Goal: Check status: Check status

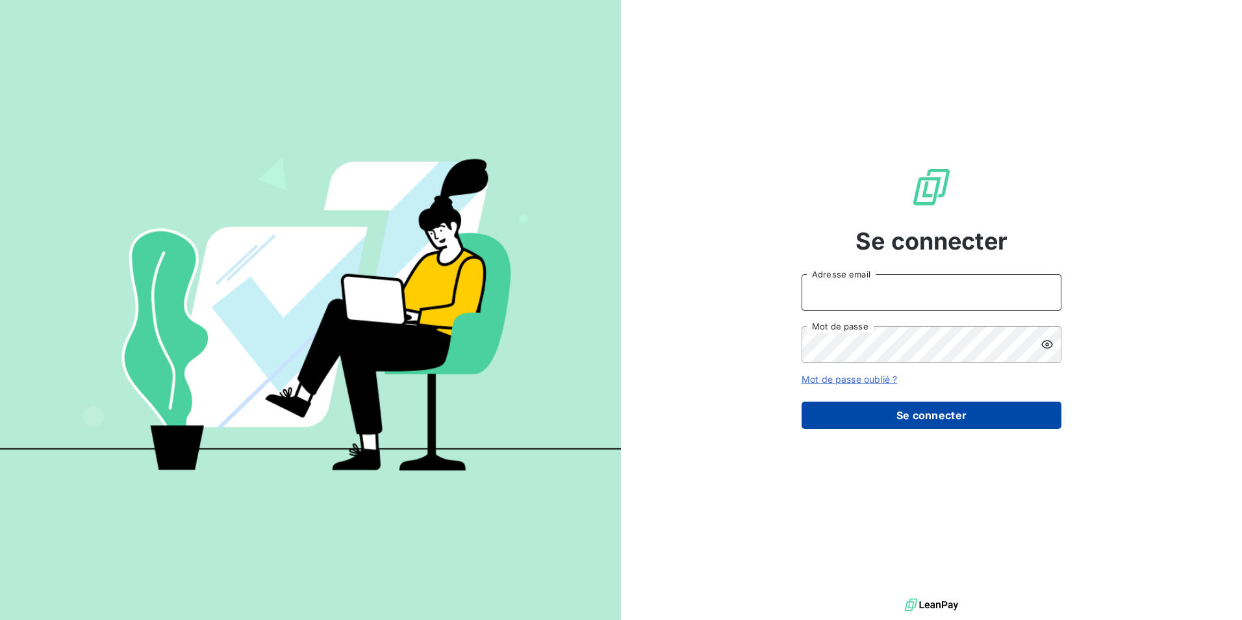
type input "kamil.hassani@fedrigoni.com"
click at [972, 406] on button "Se connecter" at bounding box center [932, 414] width 260 height 27
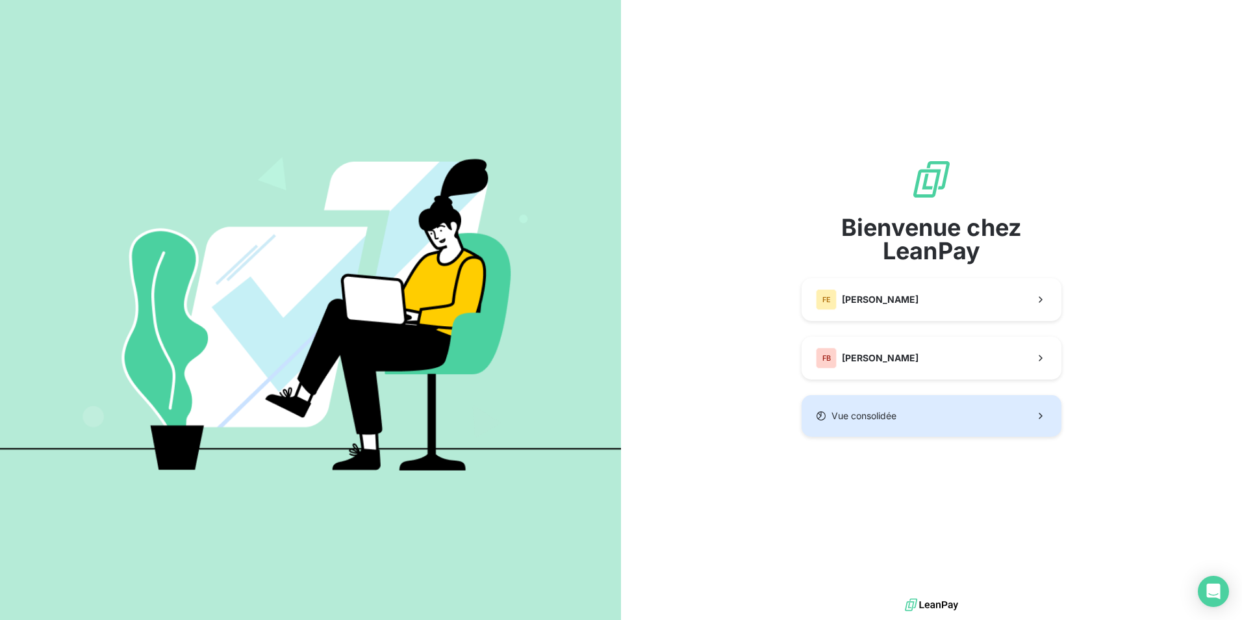
click at [902, 417] on button "Vue consolidée" at bounding box center [932, 416] width 260 height 42
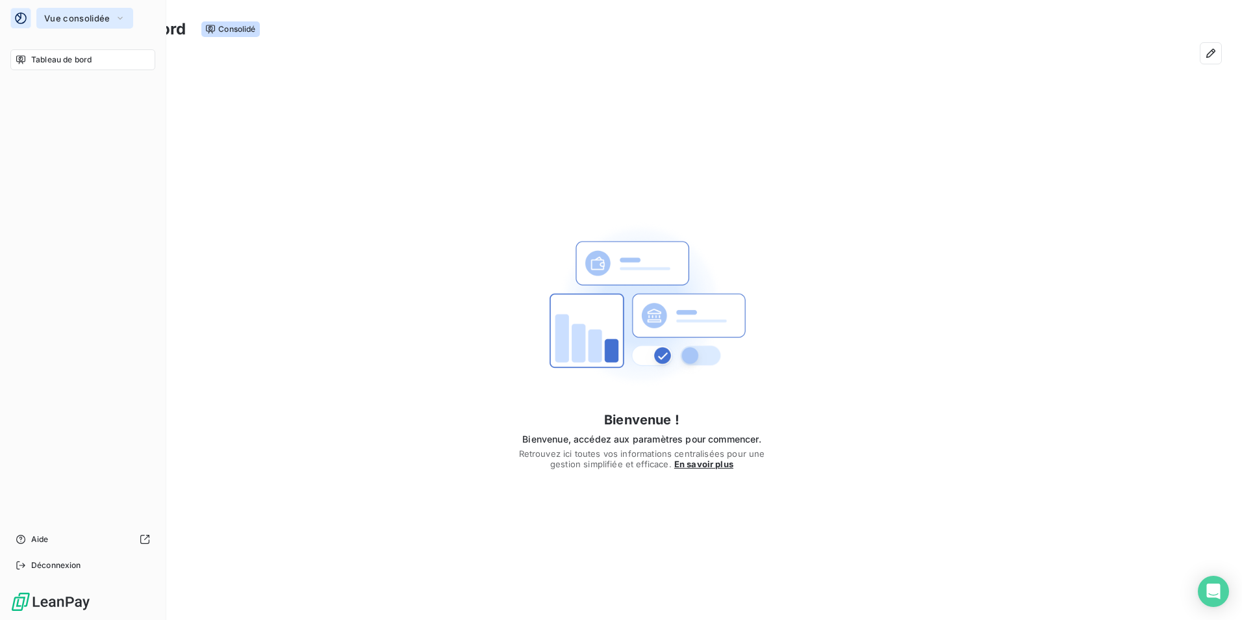
click at [120, 24] on icon "button" at bounding box center [120, 18] width 10 height 13
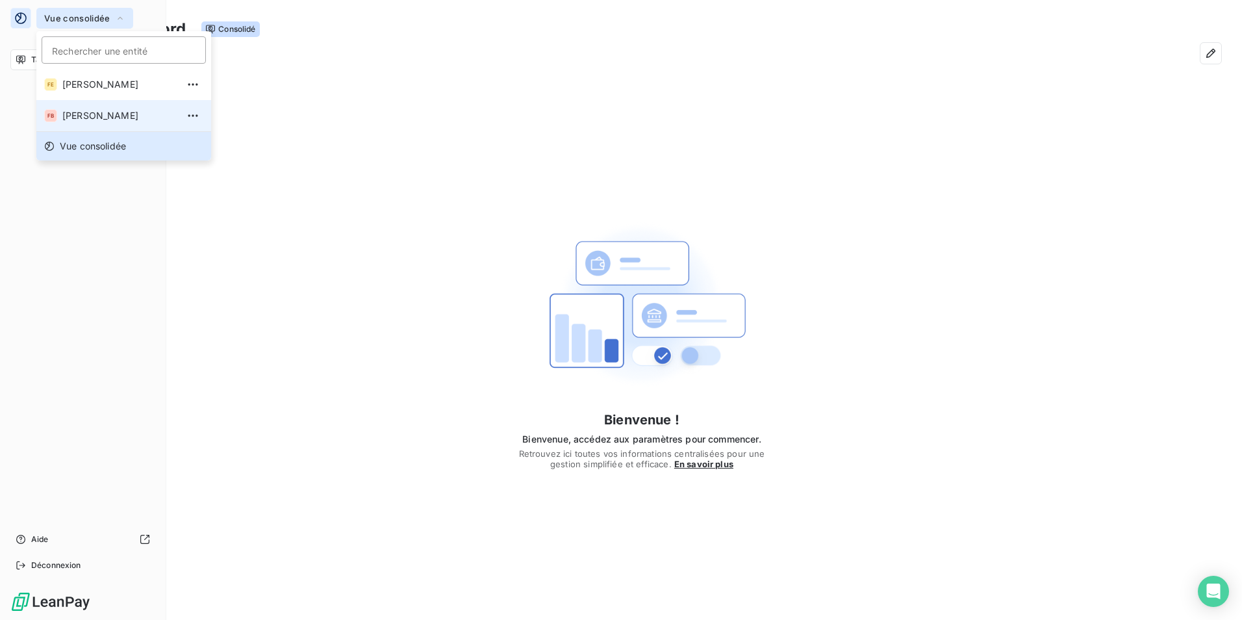
click at [94, 111] on span "[PERSON_NAME]" at bounding box center [119, 115] width 115 height 13
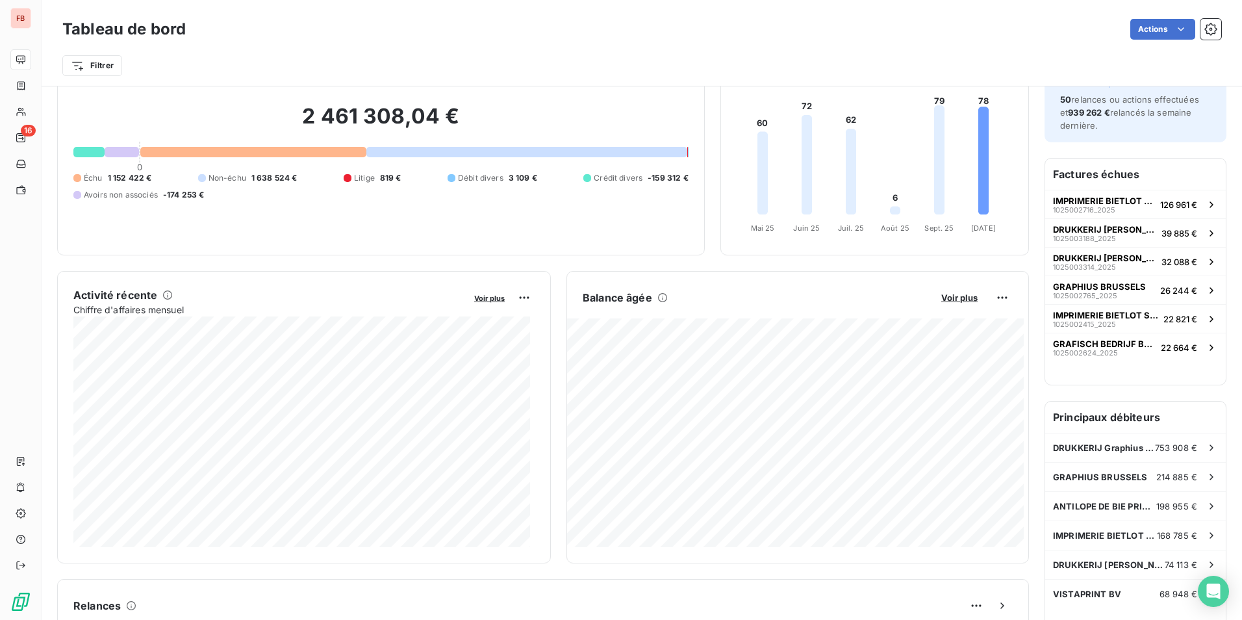
scroll to position [131, 0]
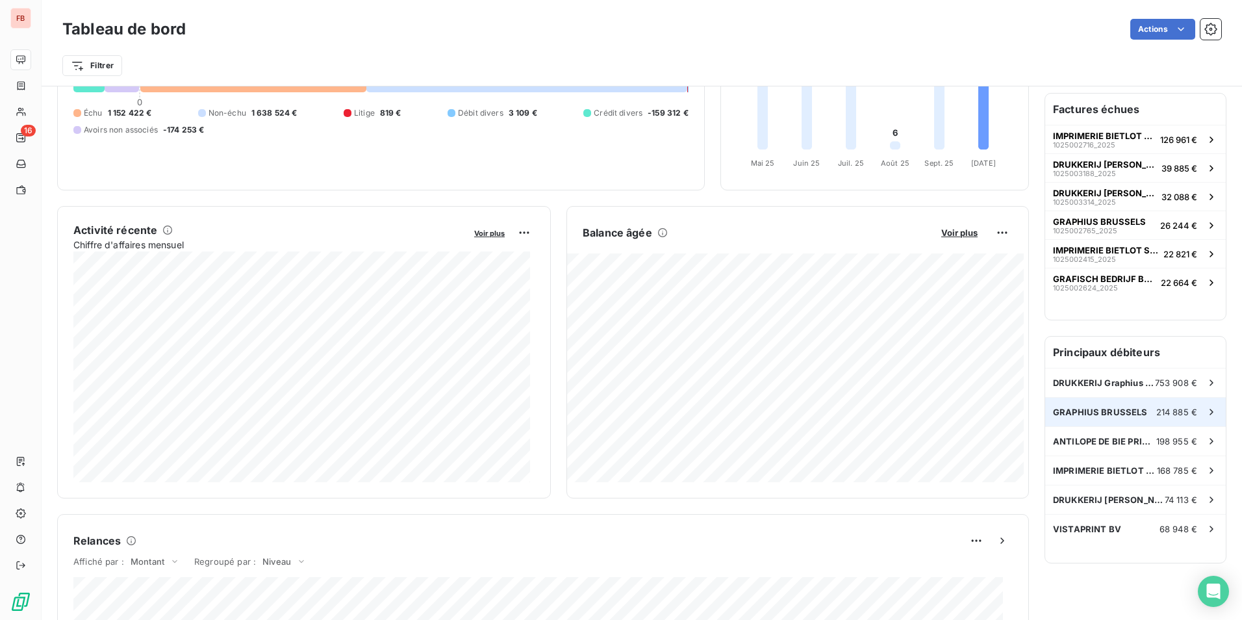
click at [1132, 420] on div "GRAPHIUS BRUSSELS 214 885 €" at bounding box center [1135, 412] width 181 height 29
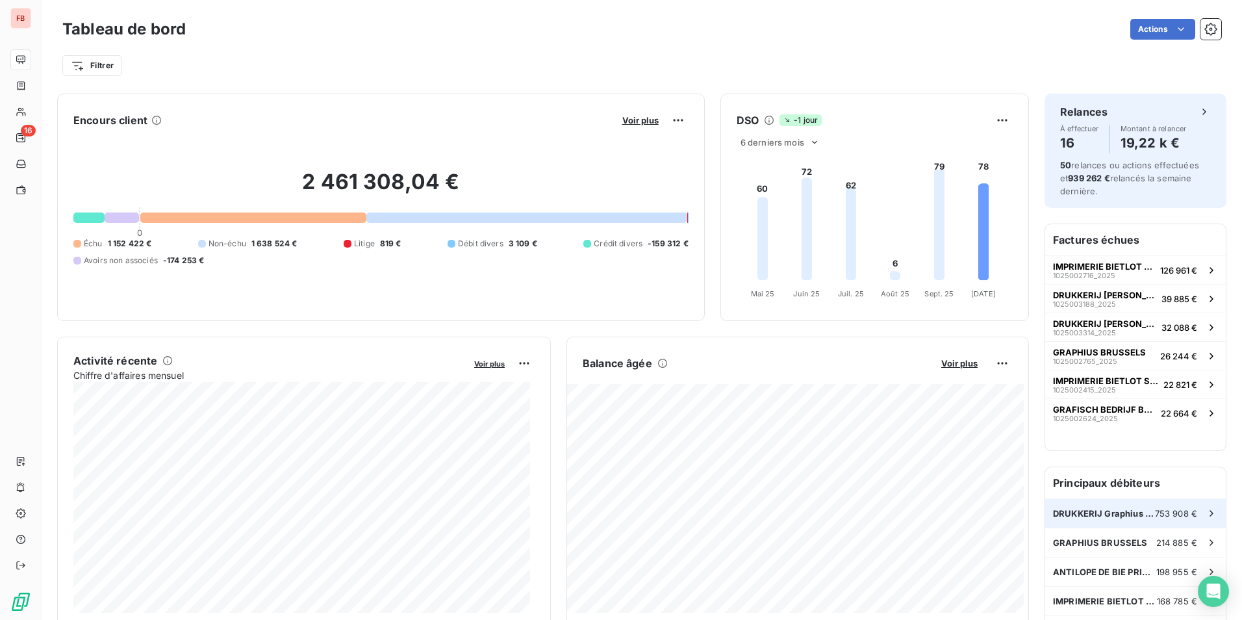
click at [1119, 516] on span "DRUKKERIJ Graphius Gent" at bounding box center [1104, 513] width 102 height 10
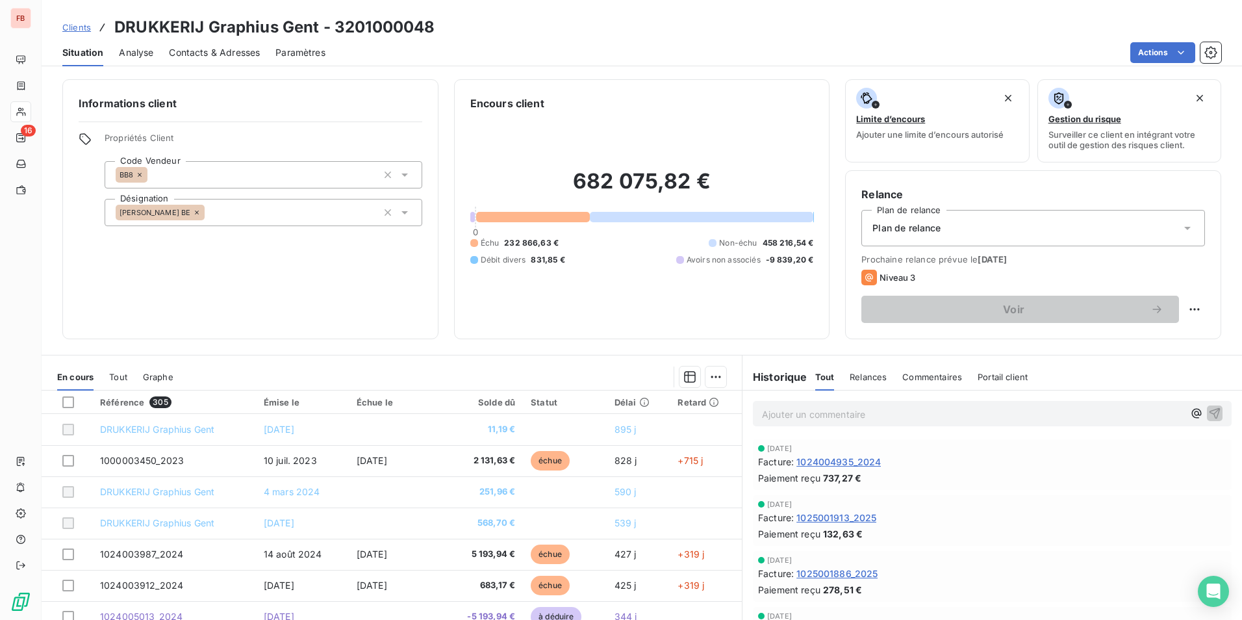
click at [783, 257] on span "-9 839,20 €" at bounding box center [790, 260] width 48 height 12
click at [676, 261] on div at bounding box center [680, 260] width 8 height 8
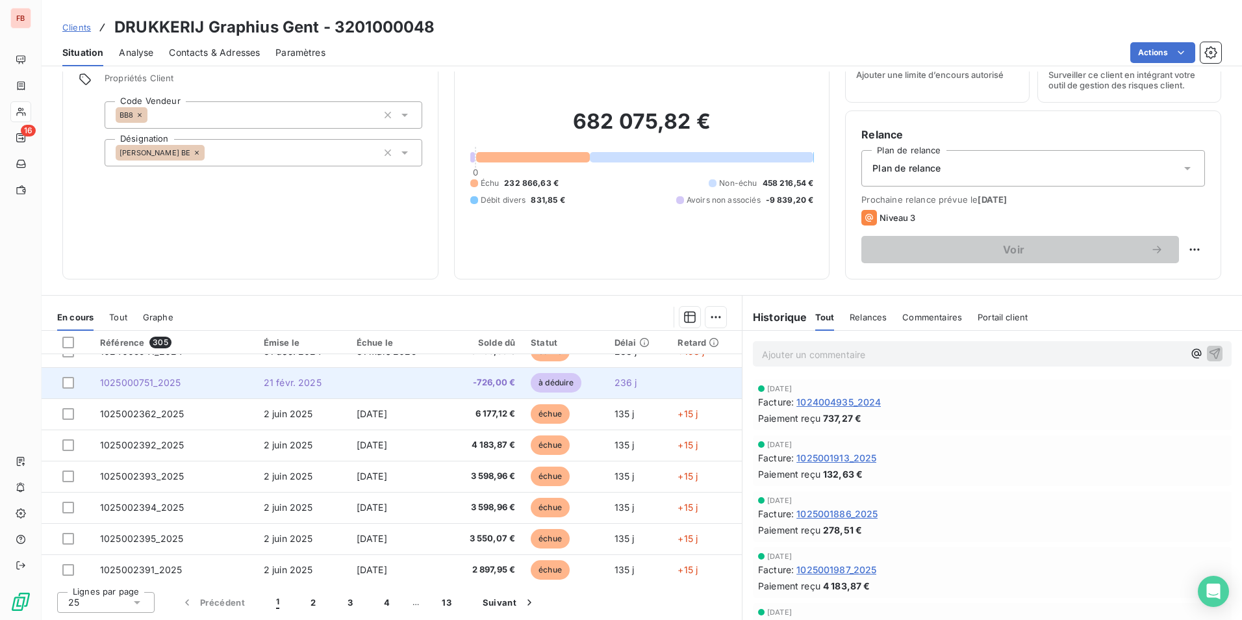
scroll to position [390, 0]
